Goal: Task Accomplishment & Management: Use online tool/utility

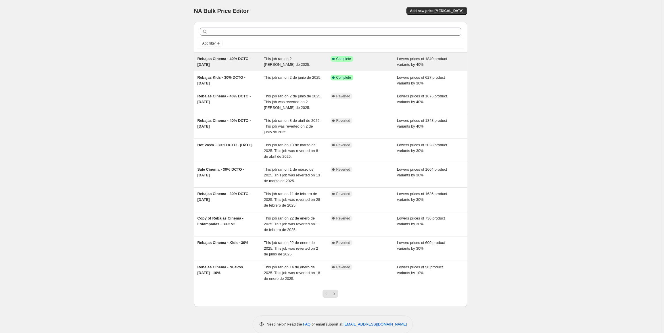
click at [250, 59] on span "Rebajas Cinema - 40% DCTO - [DATE]" at bounding box center [225, 62] width 54 height 10
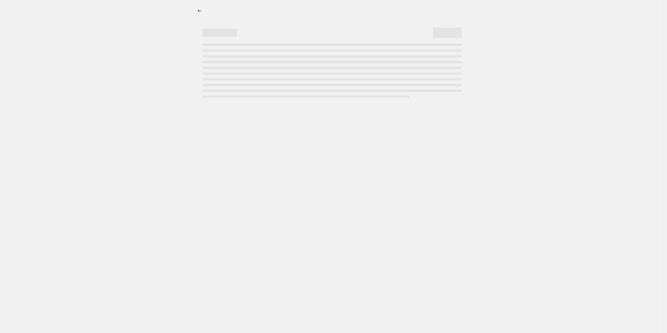
select select "percentage"
select select "collection"
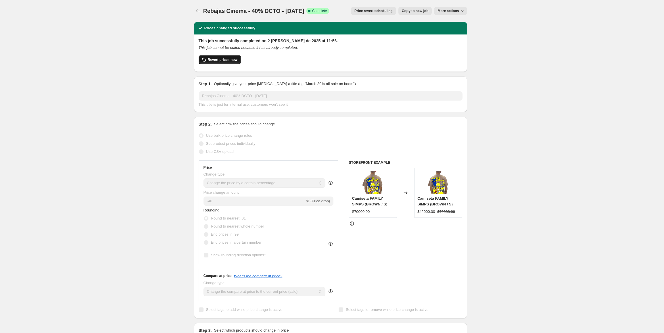
click at [220, 61] on span "Revert prices now" at bounding box center [223, 60] width 30 height 5
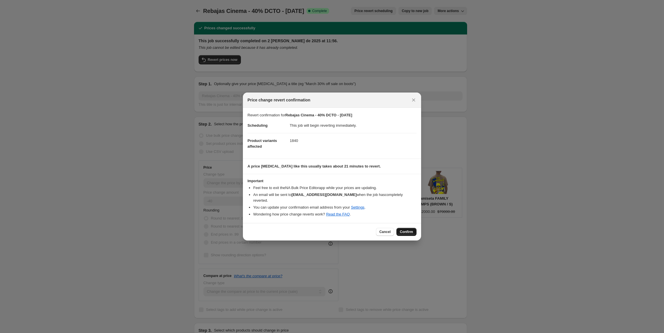
click at [402, 231] on span "Confirm" at bounding box center [406, 232] width 13 height 5
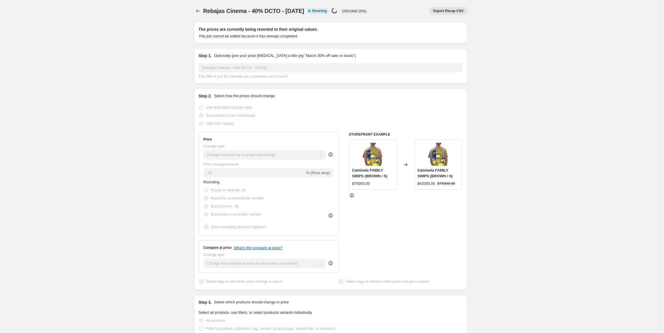
click at [286, 11] on span "Rebajas Cinema - 40% DCTO - [DATE]" at bounding box center [253, 11] width 101 height 6
copy span "Rebajas Cinema - 40% DCTO - [DATE]"
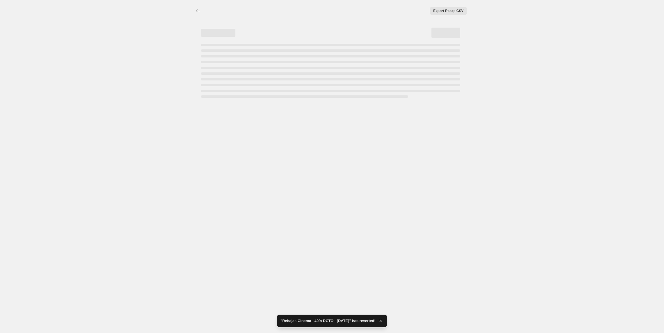
select select "percentage"
select select "collection"
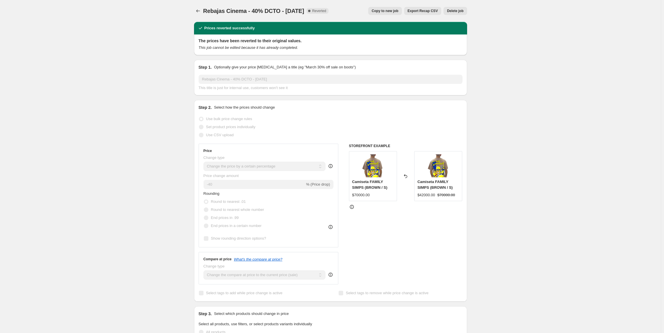
drag, startPoint x: 523, startPoint y: 218, endPoint x: 522, endPoint y: 221, distance: 2.9
click at [523, 218] on div "Rebajas Cinema - 40% DCTO - [DATE]. This page is ready Rebajas Cinema - 40% DCT…" at bounding box center [330, 332] width 661 height 665
click at [232, 9] on span "Rebajas Cinema - 40% DCTO - [DATE]" at bounding box center [253, 11] width 101 height 6
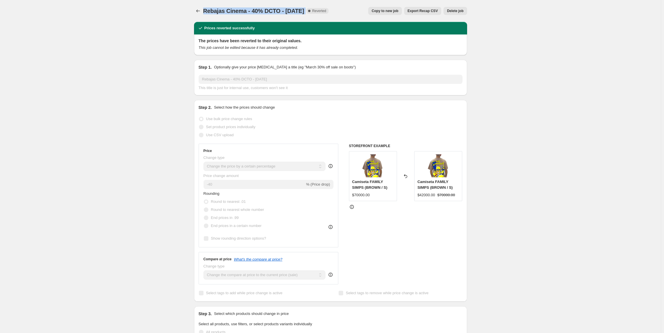
copy span "Rebajas Cinema - 40% DCTO - [DATE]"
click at [202, 12] on button "Price change jobs" at bounding box center [198, 11] width 8 height 8
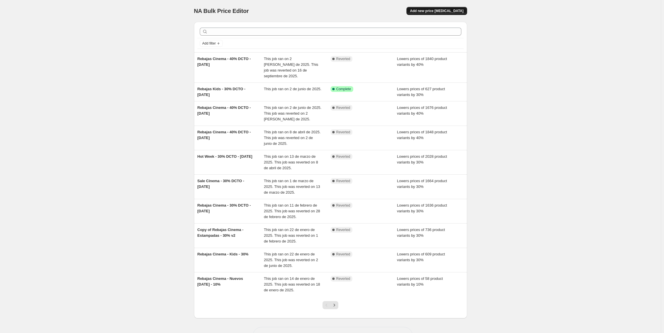
click at [440, 13] on button "Add new price [MEDICAL_DATA]" at bounding box center [437, 11] width 60 height 8
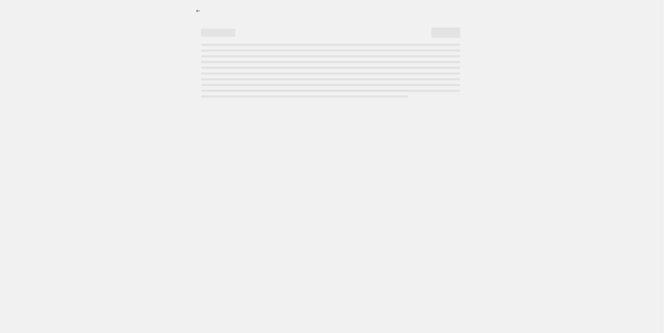
select select "percentage"
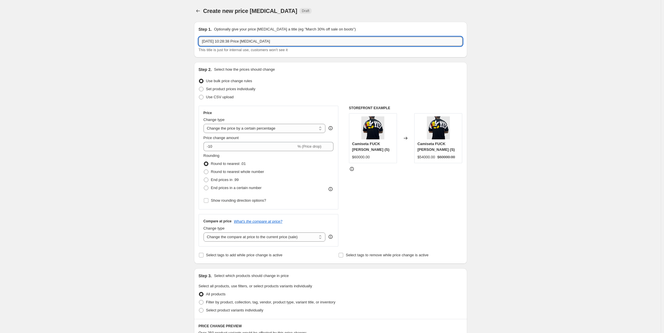
click at [250, 44] on input "[DATE] 10:28:38 Price [MEDICAL_DATA]" at bounding box center [331, 41] width 264 height 9
paste input "Rebajas Cinema - 40% DCTO - [DATE]"
drag, startPoint x: 258, startPoint y: 41, endPoint x: 255, endPoint y: 41, distance: 3.2
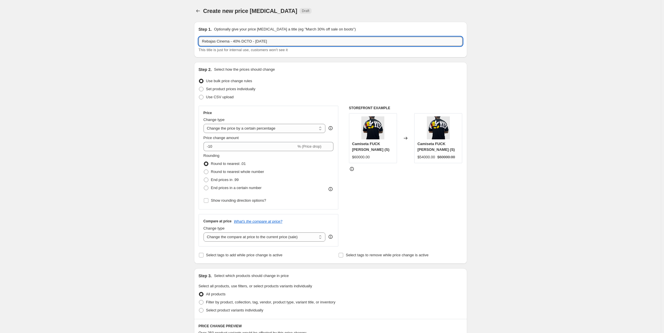
click at [255, 41] on input "Rebajas Cinema - 40% DCTO - [DATE]" at bounding box center [331, 41] width 264 height 9
type input "Rebajas Cinema - 40% DCTO - [DATE]"
click at [541, 41] on div "Create new price [MEDICAL_DATA]. This page is ready Create new price [MEDICAL_D…" at bounding box center [330, 287] width 661 height 575
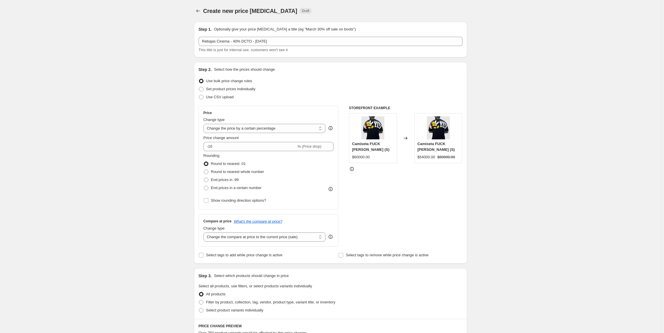
click at [185, 41] on div "Create new price [MEDICAL_DATA]. This page is ready Create new price [MEDICAL_D…" at bounding box center [330, 287] width 661 height 575
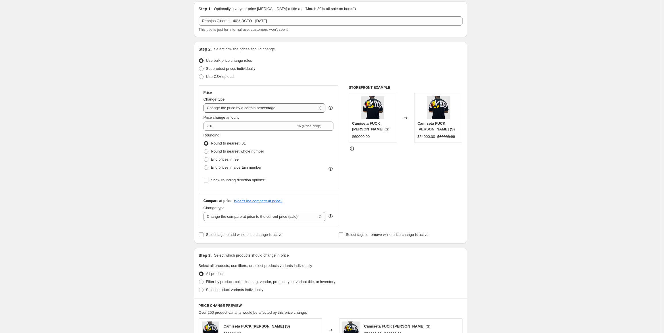
scroll to position [29, 0]
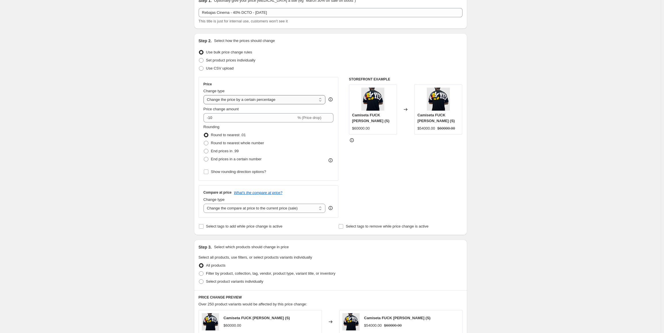
click at [263, 102] on select "Change the price to a certain amount Change the price by a certain amount Chang…" at bounding box center [265, 99] width 122 height 9
click at [168, 98] on div "Create new price [MEDICAL_DATA]. This page is ready Create new price [MEDICAL_D…" at bounding box center [330, 258] width 661 height 575
drag, startPoint x: 220, startPoint y: 116, endPoint x: 197, endPoint y: 114, distance: 22.8
click at [197, 114] on div "Step 2. Select how the prices should change Use bulk price change rules Set pro…" at bounding box center [330, 134] width 273 height 202
type input "-40"
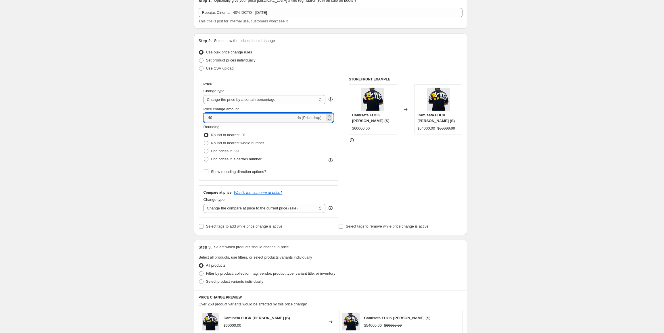
click at [161, 102] on div "Create new price [MEDICAL_DATA]. This page is ready Create new price [MEDICAL_D…" at bounding box center [330, 258] width 661 height 575
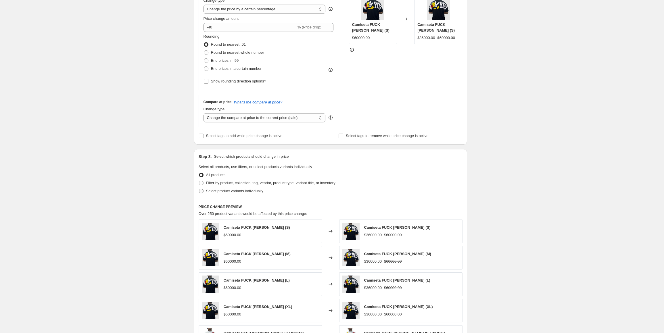
scroll to position [173, 0]
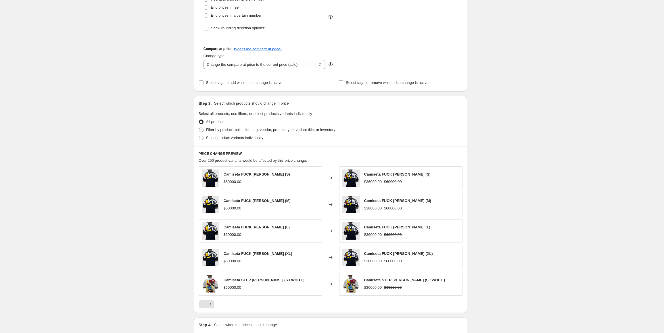
click at [239, 131] on span "Filter by product, collection, tag, vendor, product type, variant title, or inv…" at bounding box center [270, 130] width 129 height 4
click at [199, 128] on input "Filter by product, collection, tag, vendor, product type, variant title, or inv…" at bounding box center [199, 128] width 0 height 0
radio input "true"
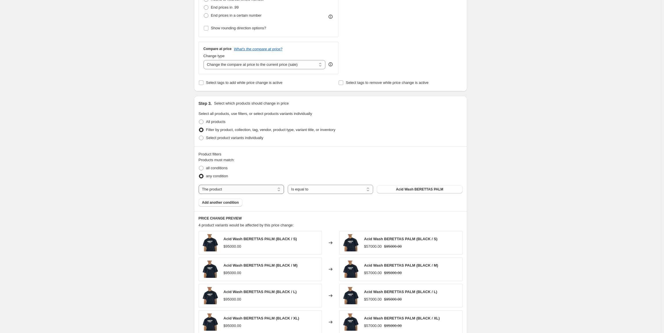
click at [261, 188] on select "The product The product's collection The product's tag The product's vendor The…" at bounding box center [241, 189] width 85 height 9
select select "collection"
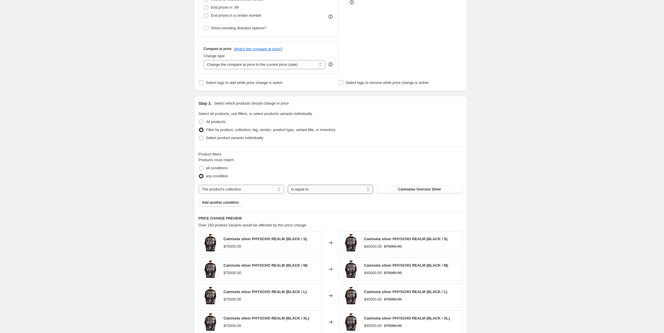
click at [331, 190] on select "Is equal to Is not equal to" at bounding box center [330, 189] width 85 height 9
click at [404, 190] on span "Camisetas Oversize Silver" at bounding box center [419, 189] width 43 height 5
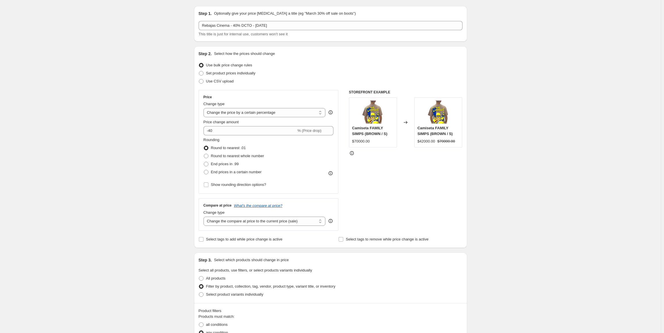
scroll to position [0, 0]
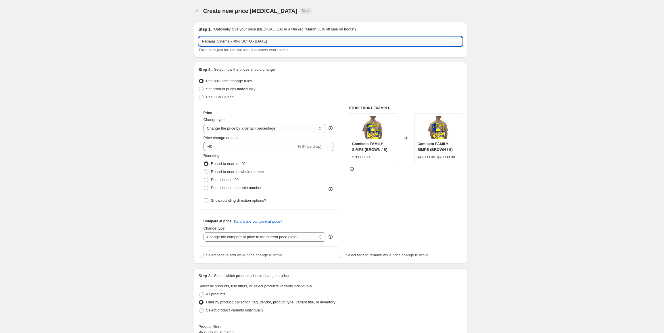
drag, startPoint x: 263, startPoint y: 41, endPoint x: 260, endPoint y: 41, distance: 3.2
click at [260, 41] on input "Rebajas Cinema - 40% DCTO - [DATE]" at bounding box center [331, 41] width 264 height 9
type input "Rebajas Cinema - 40% DCTO - [DATE]"
click at [177, 52] on div "Create new price [MEDICAL_DATA]. This page is ready Create new price [MEDICAL_D…" at bounding box center [330, 320] width 661 height 640
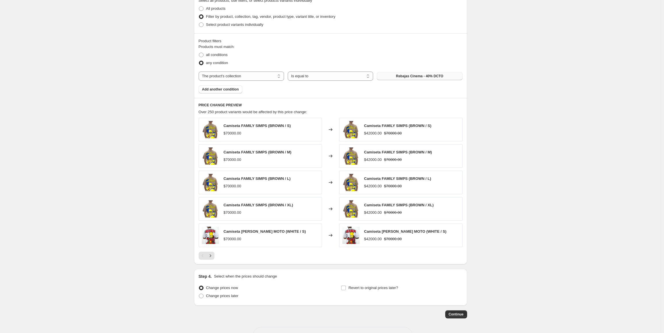
scroll to position [305, 0]
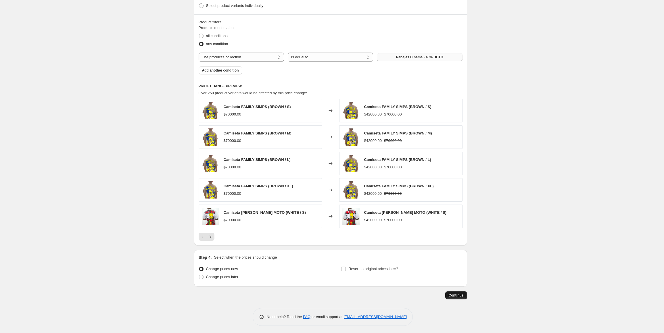
click at [461, 295] on span "Continue" at bounding box center [456, 295] width 15 height 5
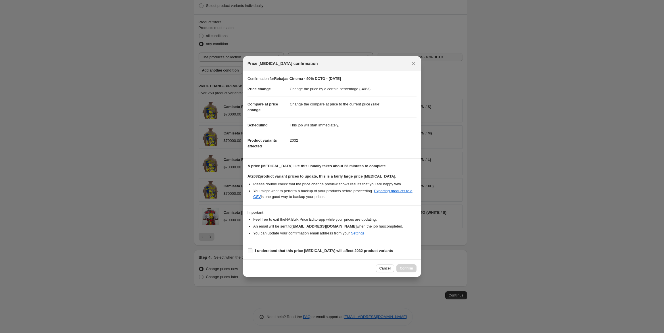
click at [277, 249] on b "I understand that this price [MEDICAL_DATA] will affect 2032 product variants" at bounding box center [324, 251] width 138 height 4
click at [253, 249] on input "I understand that this price [MEDICAL_DATA] will affect 2032 product variants" at bounding box center [250, 251] width 5 height 5
checkbox input "true"
click at [402, 266] on button "Confirm" at bounding box center [407, 269] width 20 height 8
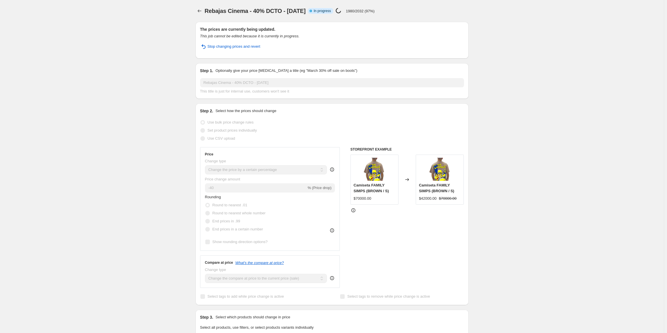
select select "percentage"
select select "collection"
